Goal: Transaction & Acquisition: Purchase product/service

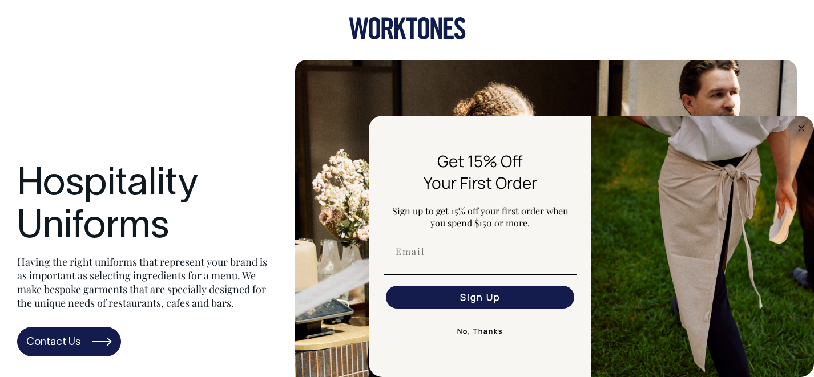
click at [402, 33] on icon at bounding box center [400, 29] width 12 height 22
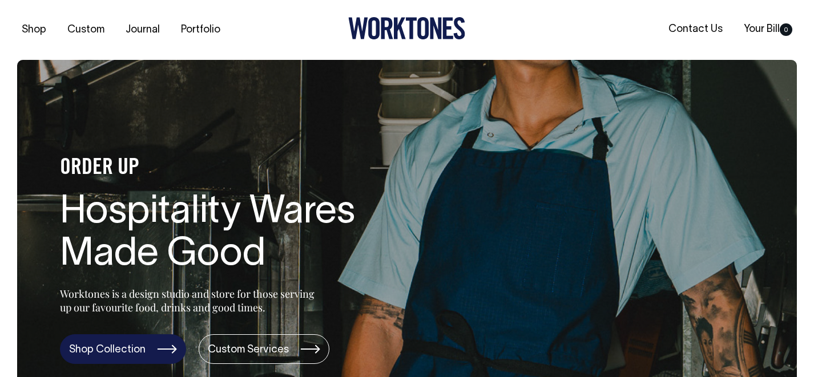
click at [143, 350] on link "Shop Collection" at bounding box center [123, 349] width 126 height 30
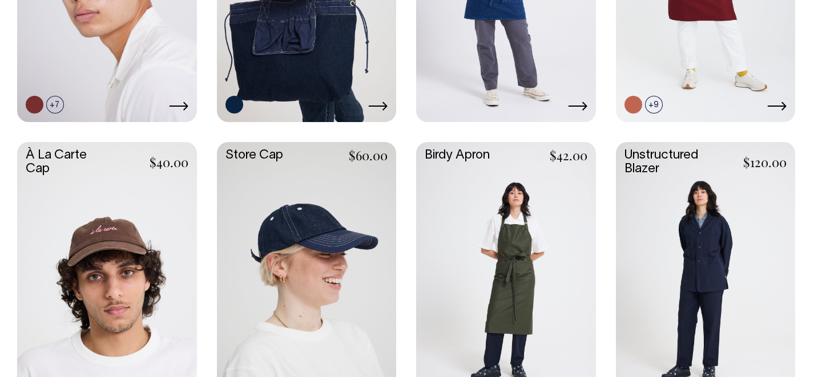
scroll to position [699, 0]
click at [692, 289] on link at bounding box center [706, 276] width 180 height 267
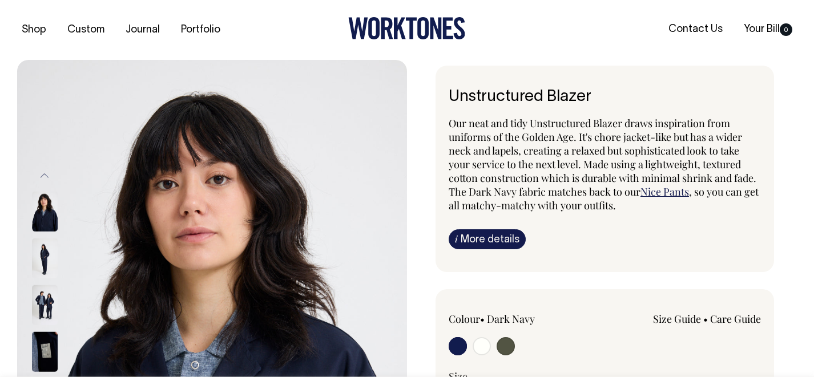
click at [482, 351] on input "radio" at bounding box center [482, 346] width 18 height 18
radio input "true"
radio input "false"
radio input "true"
select select "Off-White"
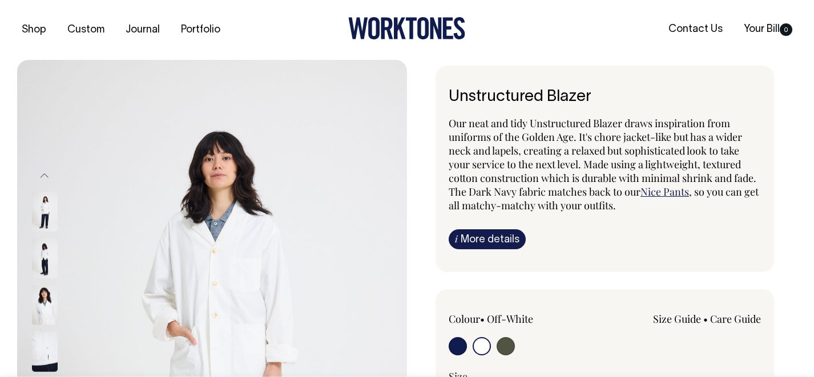
click at [512, 349] on input "radio" at bounding box center [506, 346] width 18 height 18
radio input "true"
radio input "false"
radio input "true"
select select "Olive"
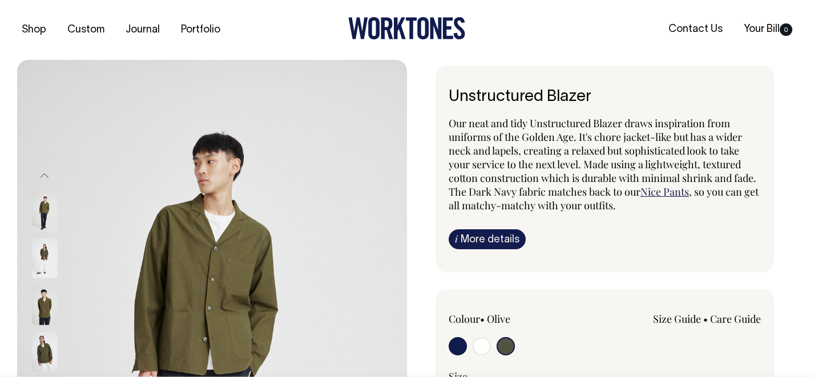
click at [481, 345] on input "radio" at bounding box center [482, 346] width 18 height 18
radio input "true"
select select "Off-White"
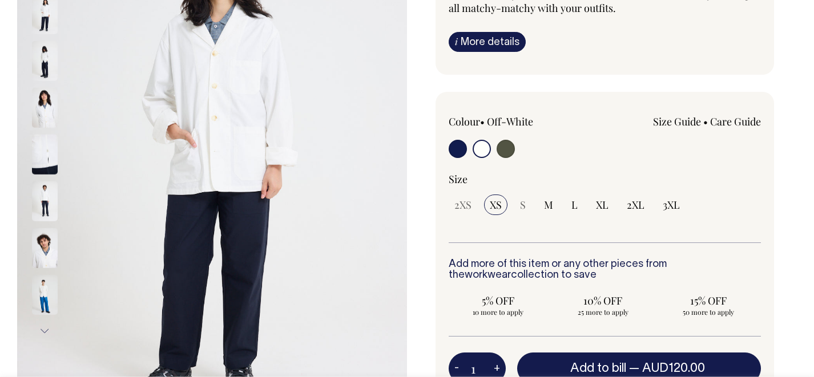
scroll to position [197, 0]
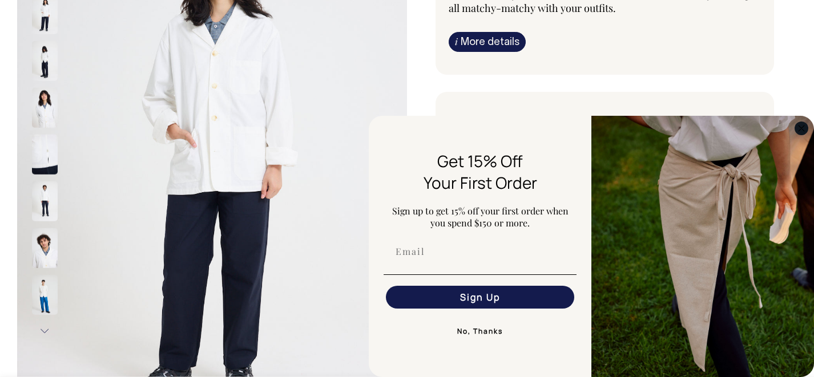
click at [805, 127] on circle "Close dialog" at bounding box center [801, 128] width 13 height 13
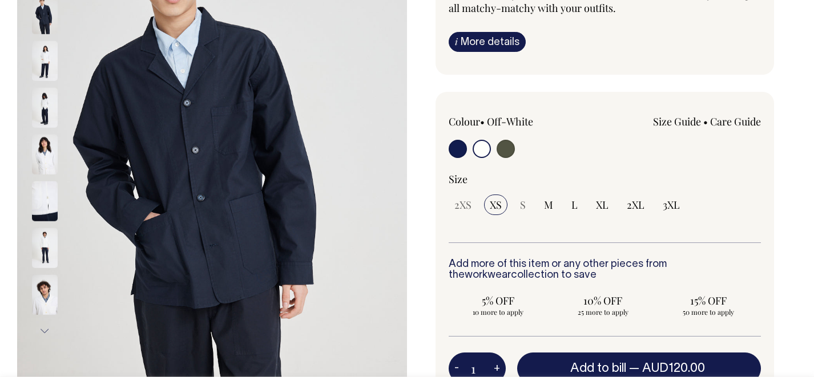
click at [43, 54] on img at bounding box center [45, 61] width 26 height 40
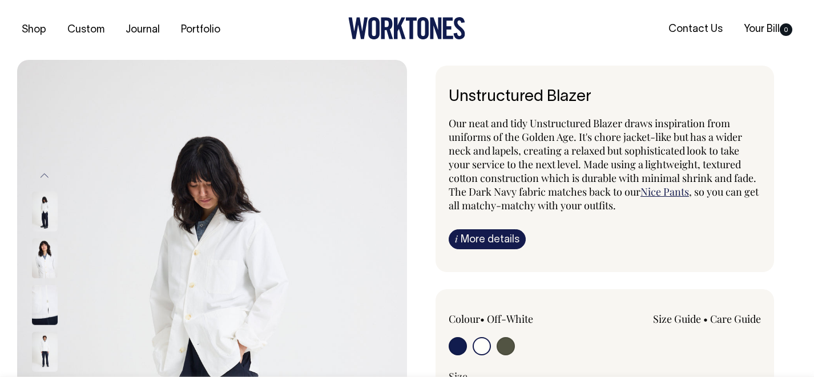
scroll to position [0, 0]
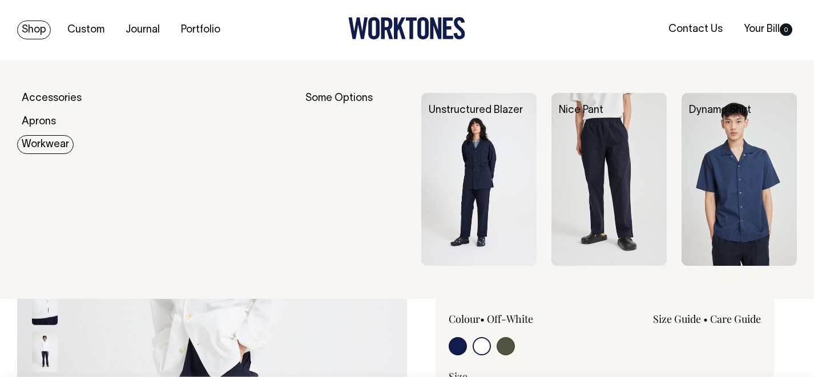
click at [50, 142] on link "Workwear" at bounding box center [45, 144] width 57 height 19
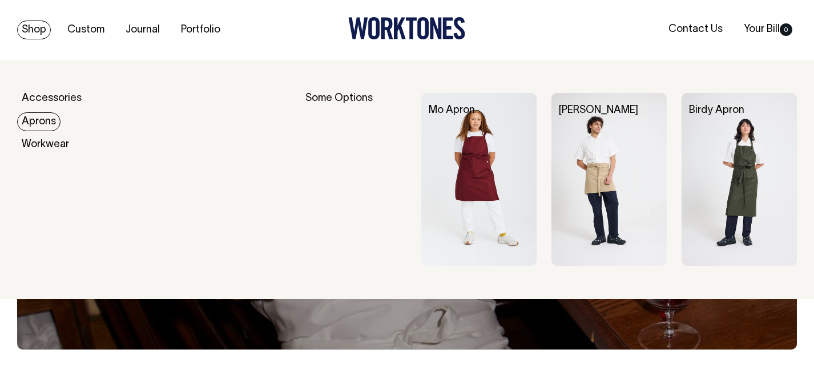
click at [42, 123] on link "Aprons" at bounding box center [38, 121] width 43 height 19
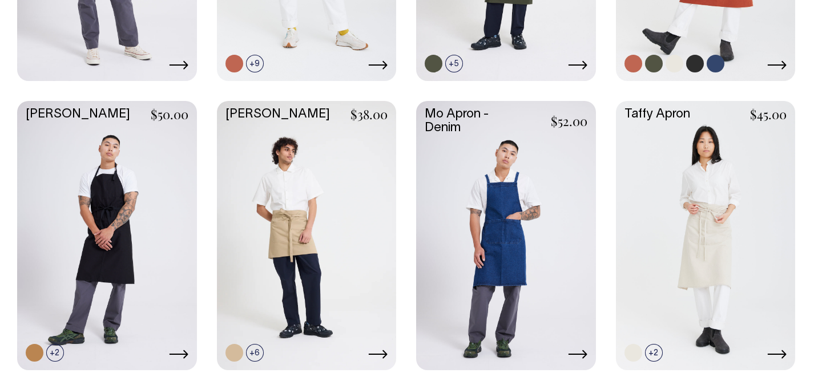
scroll to position [741, 0]
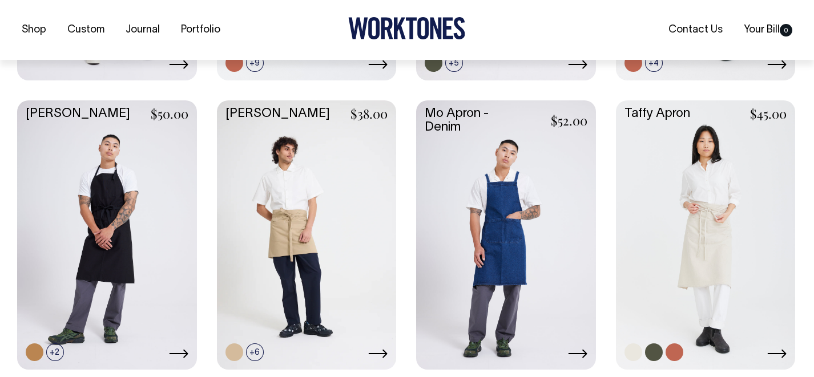
click at [710, 214] on link at bounding box center [706, 233] width 180 height 267
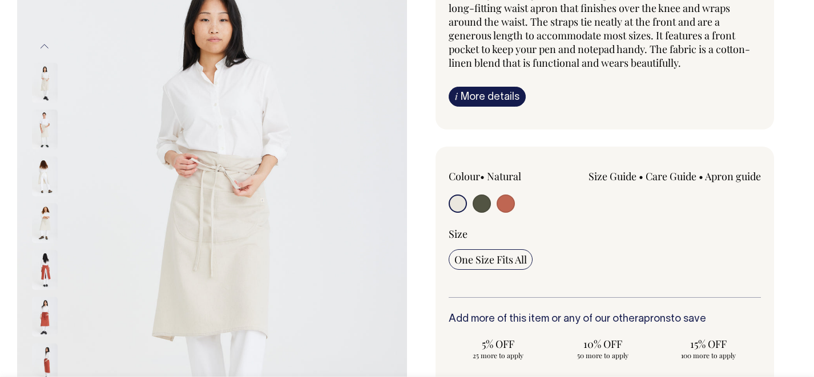
scroll to position [129, 0]
